Goal: Task Accomplishment & Management: Complete application form

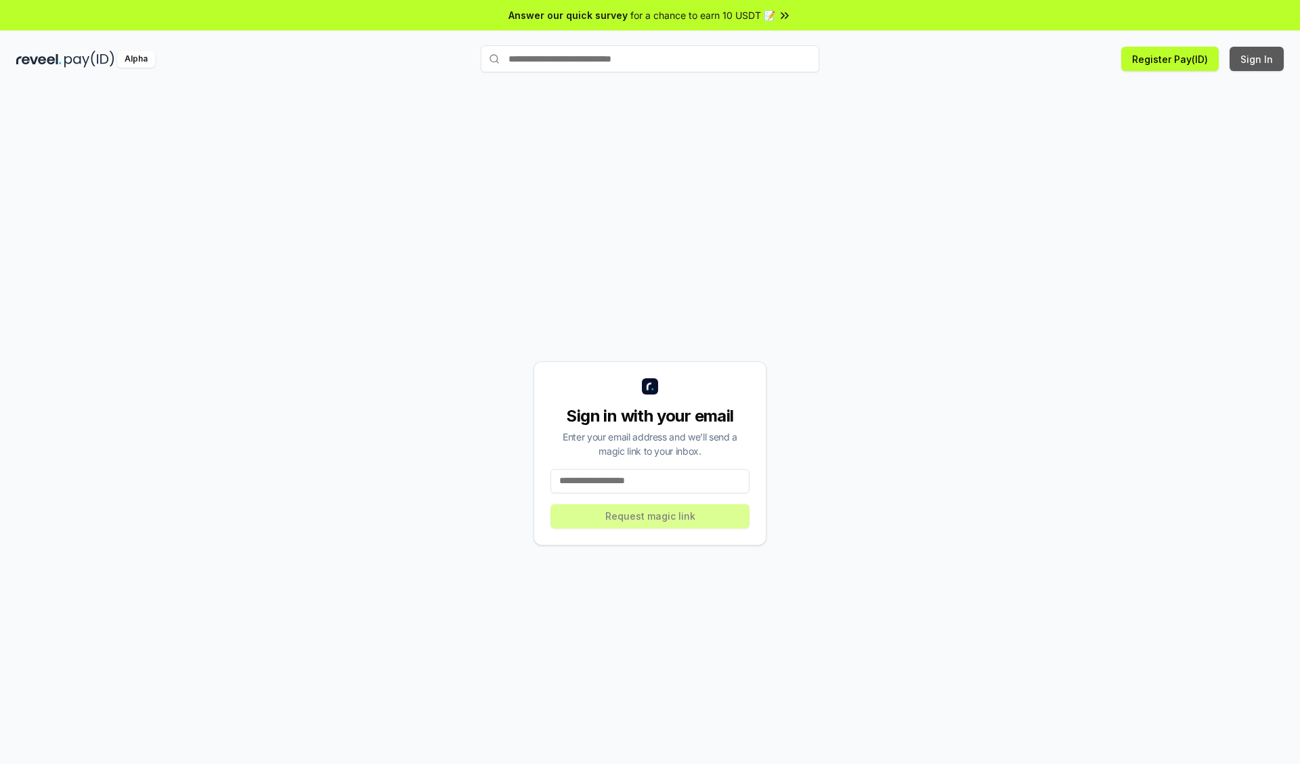
click at [1257, 59] on button "Sign In" at bounding box center [1257, 59] width 54 height 24
type input "**********"
click at [650, 516] on button "Request magic link" at bounding box center [649, 516] width 199 height 24
